Goal: Book appointment/travel/reservation

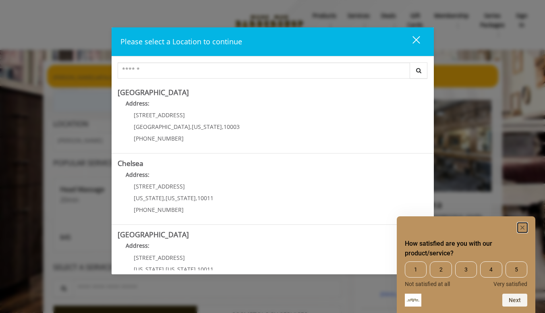
click at [524, 227] on rect "Hide survey" at bounding box center [523, 228] width 10 height 10
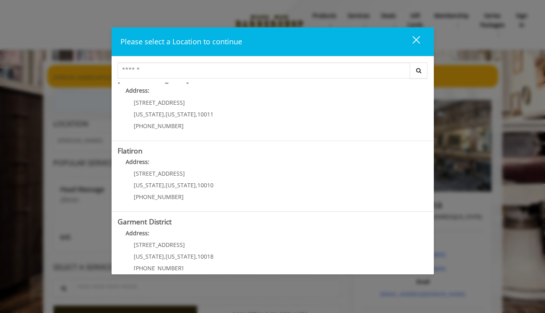
scroll to position [168, 0]
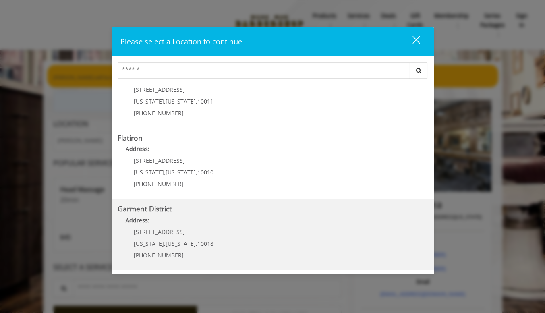
click at [259, 214] on District "Garment District Address: [STREET_ADDRESS][US_STATE][US_STATE] (212) 997-4247" at bounding box center [273, 234] width 310 height 59
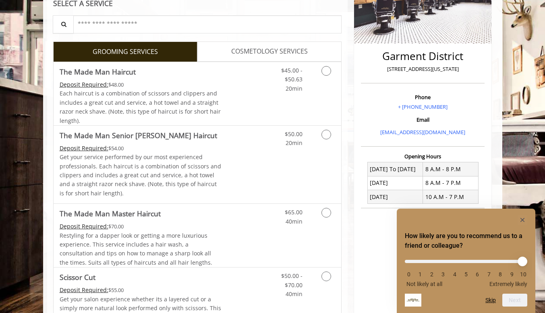
scroll to position [161, 0]
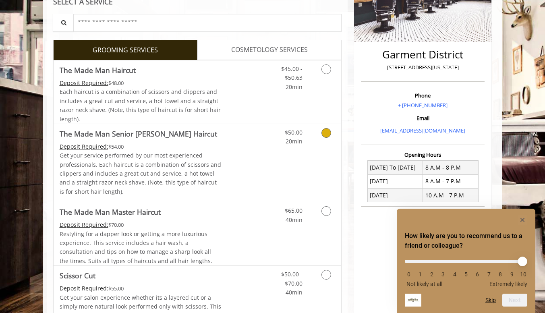
click at [196, 192] on p "Get your service performed by our most experienced professionals. Each haircut …" at bounding box center [141, 173] width 162 height 45
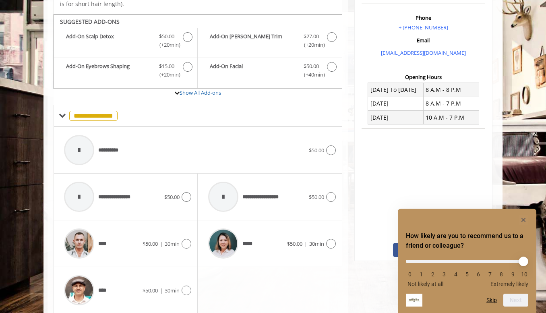
scroll to position [253, 0]
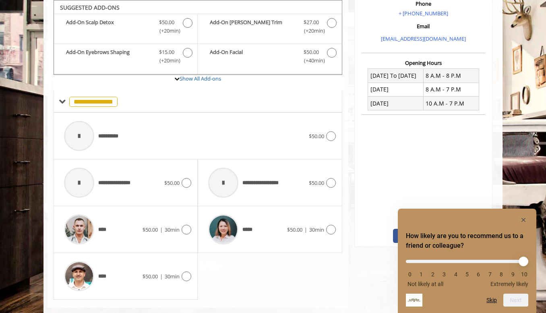
click at [47, 86] on div "**********" at bounding box center [273, 64] width 459 height 512
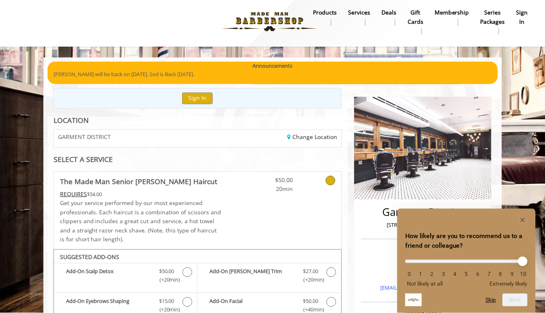
scroll to position [0, 0]
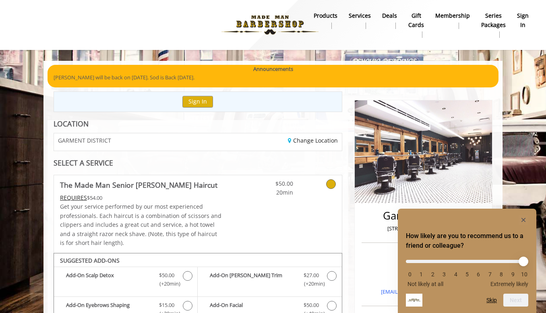
click at [334, 185] on icon at bounding box center [331, 184] width 10 height 10
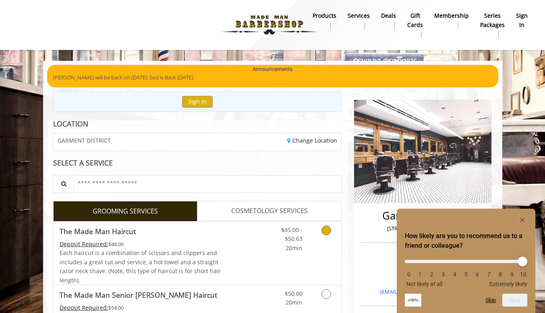
click at [330, 227] on icon "Grooming services" at bounding box center [327, 231] width 10 height 10
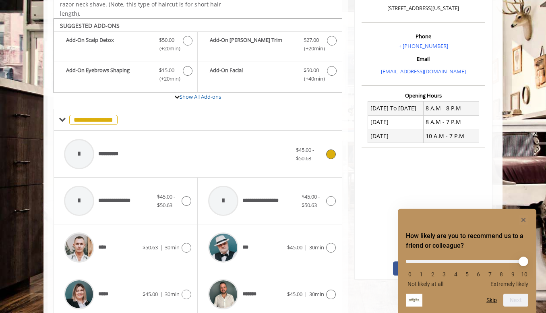
scroll to position [239, 0]
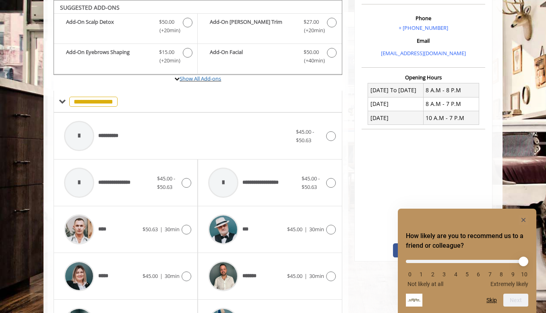
click at [205, 83] on label "Show All Add-ons" at bounding box center [198, 83] width 289 height 16
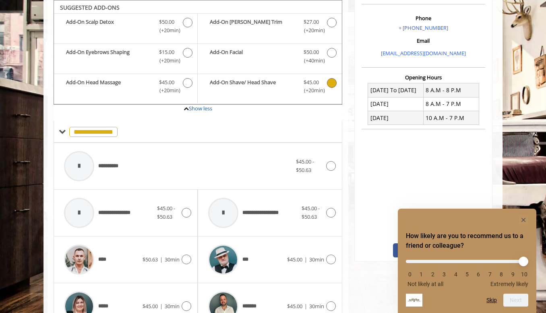
click at [239, 90] on b "Add-On Shave/ Head Shave" at bounding box center [252, 86] width 85 height 17
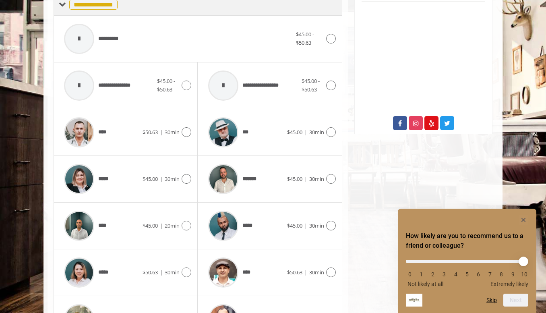
scroll to position [368, 0]
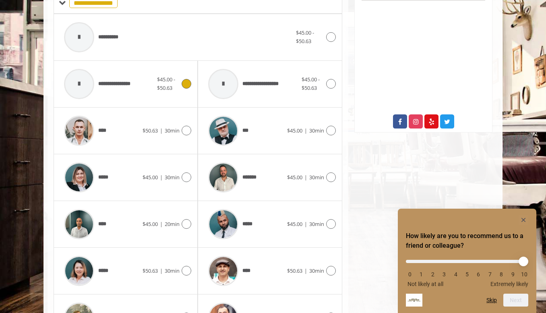
click at [186, 83] on icon at bounding box center [187, 84] width 10 height 10
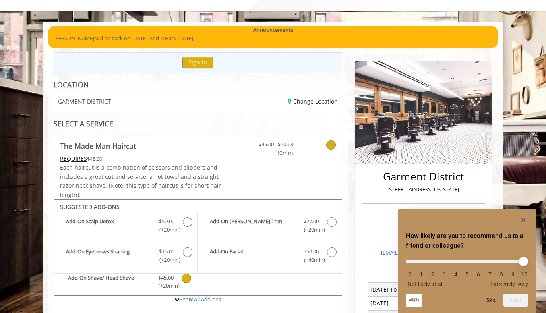
scroll to position [33, 0]
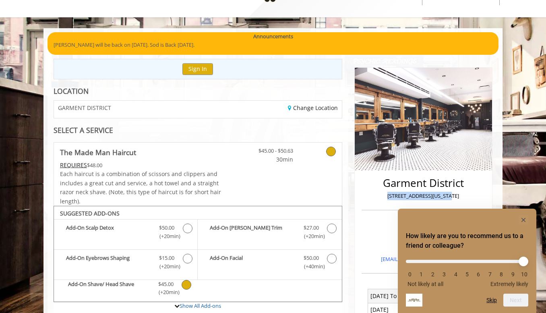
drag, startPoint x: 457, startPoint y: 192, endPoint x: 392, endPoint y: 195, distance: 64.6
click at [392, 195] on p "1400 Broadway, New York" at bounding box center [424, 196] width 120 height 8
copy p "1400 Broadway, New York"
